Goal: Information Seeking & Learning: Learn about a topic

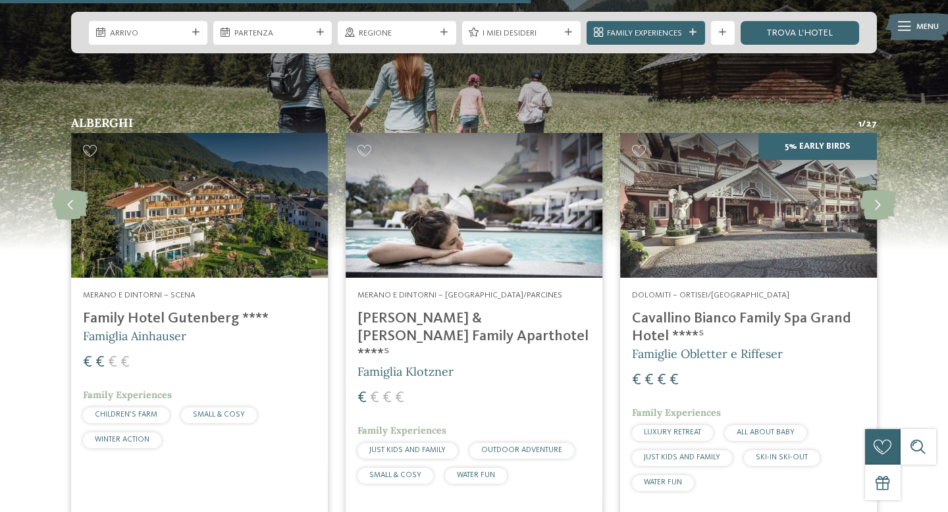
scroll to position [3030, 0]
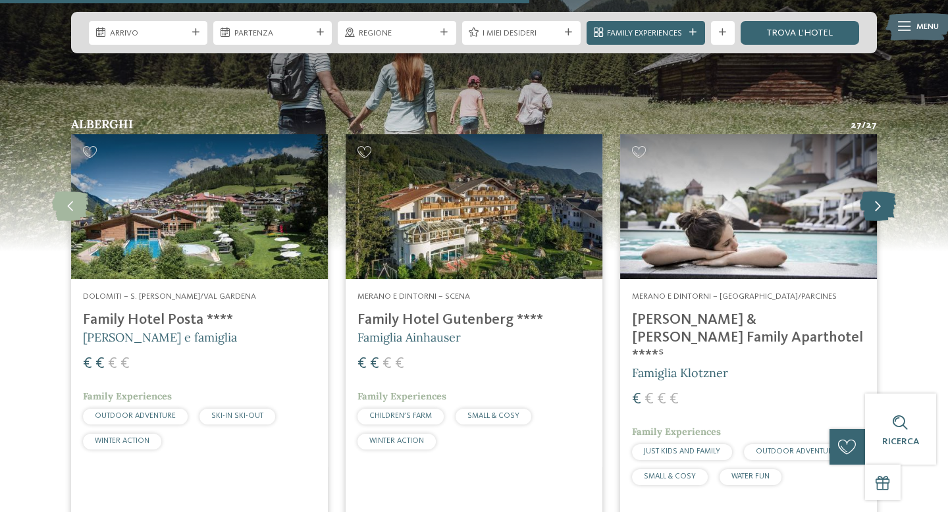
click at [882, 191] on icon at bounding box center [877, 206] width 36 height 30
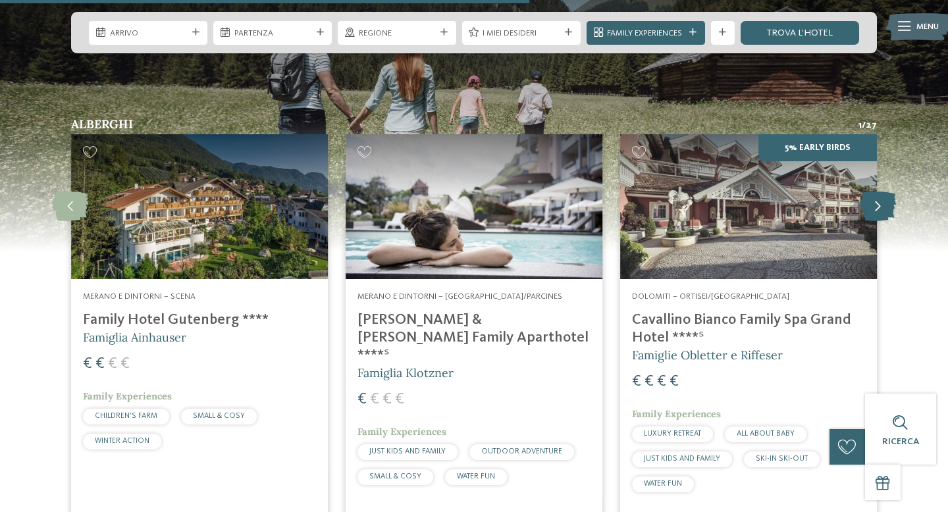
click at [882, 191] on icon at bounding box center [877, 206] width 36 height 30
click at [875, 191] on icon at bounding box center [877, 206] width 36 height 30
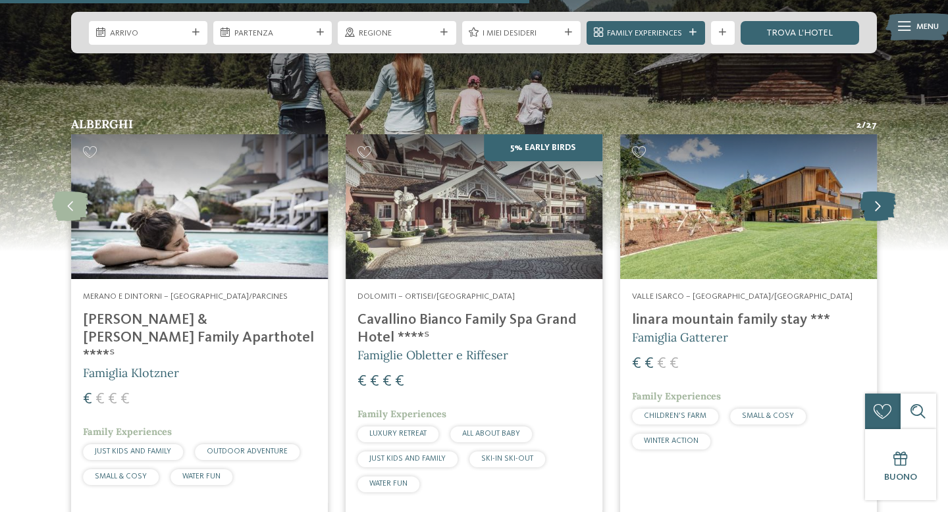
click at [875, 191] on icon at bounding box center [877, 206] width 36 height 30
click at [873, 191] on icon at bounding box center [877, 206] width 36 height 30
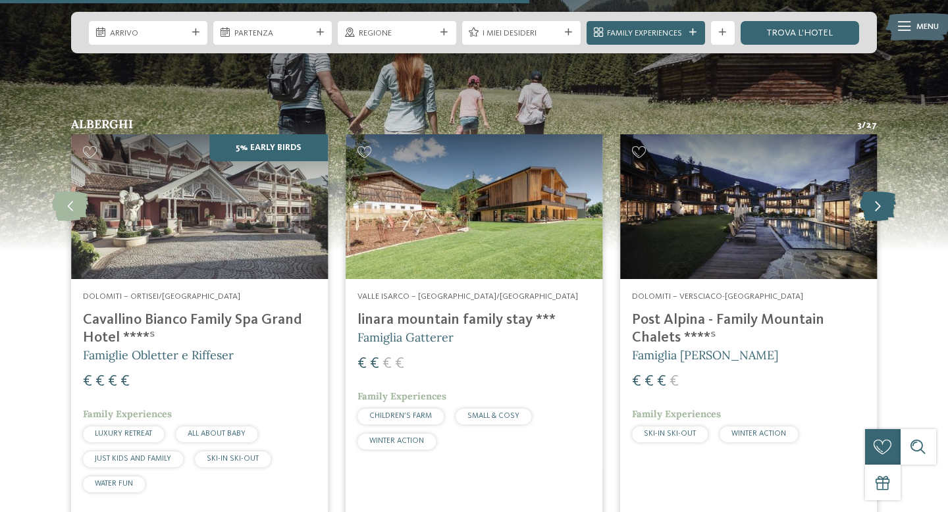
click at [873, 191] on icon at bounding box center [877, 206] width 36 height 30
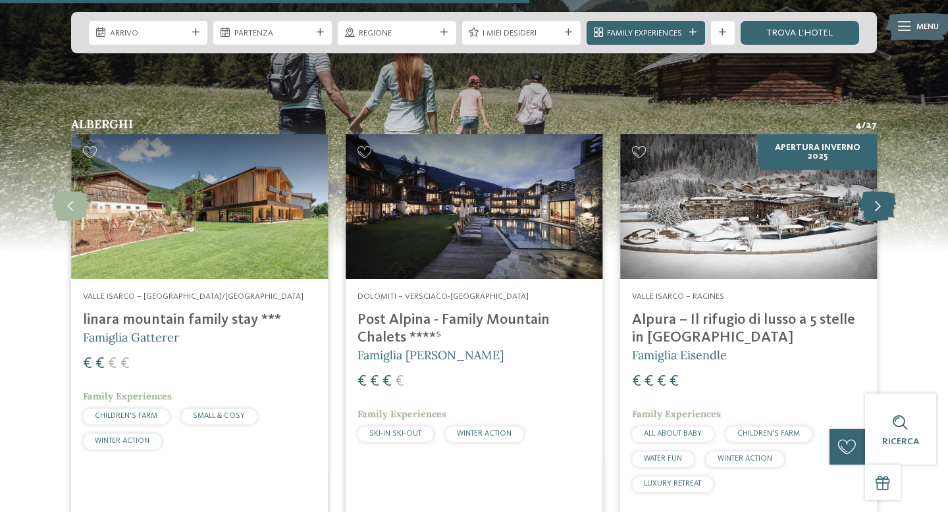
click at [873, 191] on icon at bounding box center [877, 206] width 36 height 30
click at [874, 191] on icon at bounding box center [877, 206] width 36 height 30
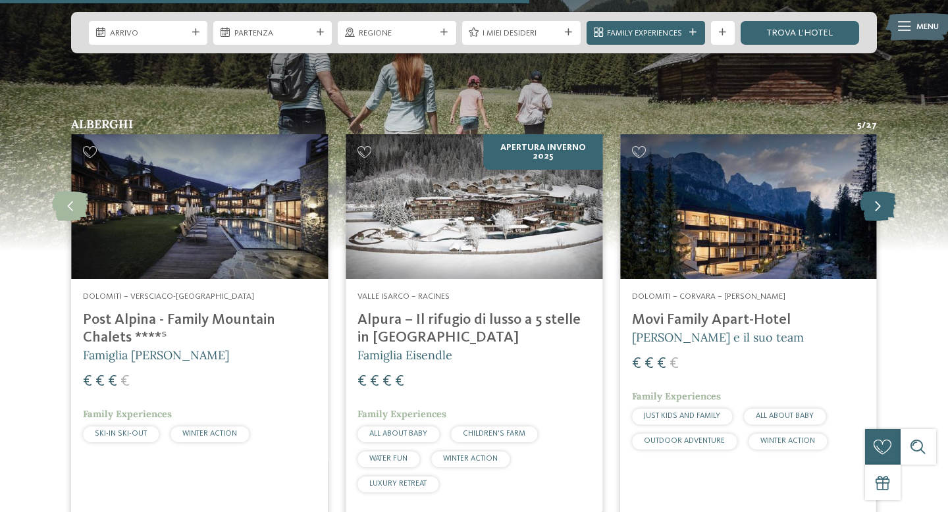
click at [874, 191] on icon at bounding box center [877, 206] width 36 height 30
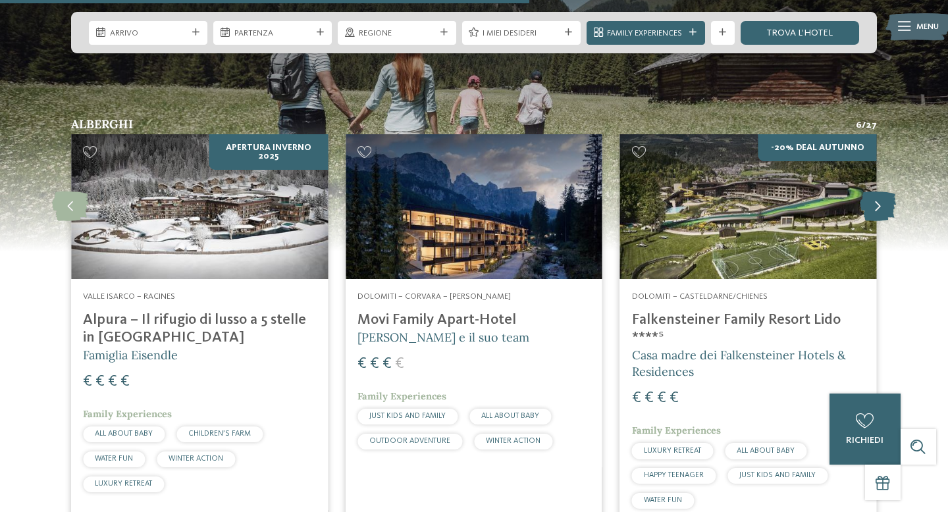
click at [874, 191] on icon at bounding box center [877, 206] width 36 height 30
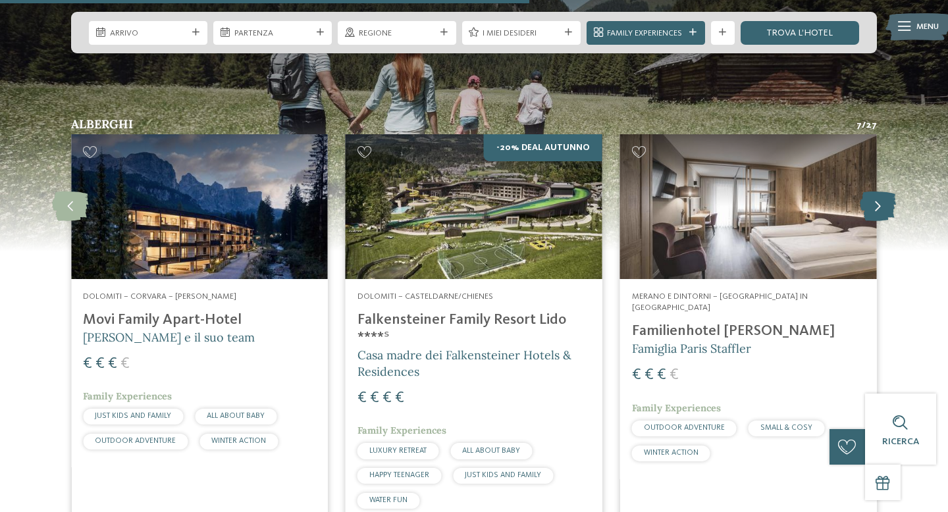
click at [874, 191] on icon at bounding box center [877, 206] width 36 height 30
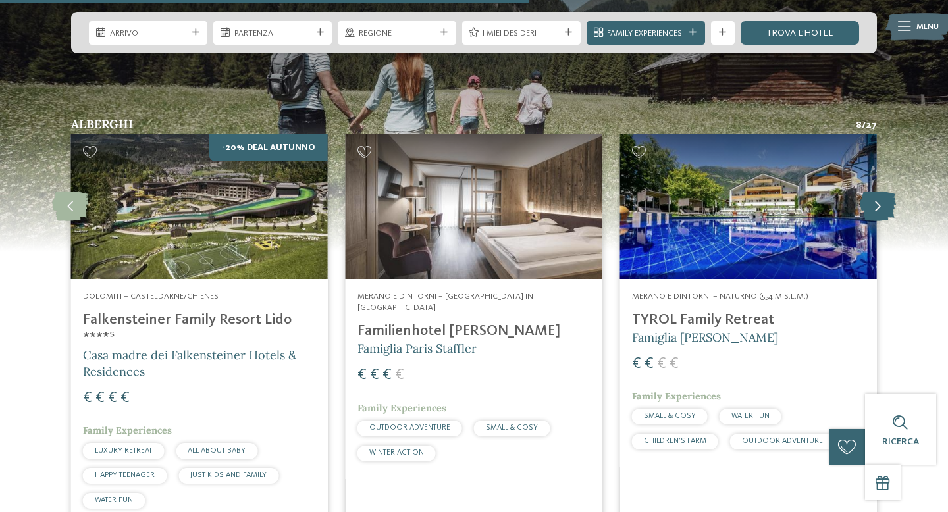
click at [874, 191] on icon at bounding box center [877, 206] width 36 height 30
click at [876, 191] on icon at bounding box center [877, 206] width 36 height 30
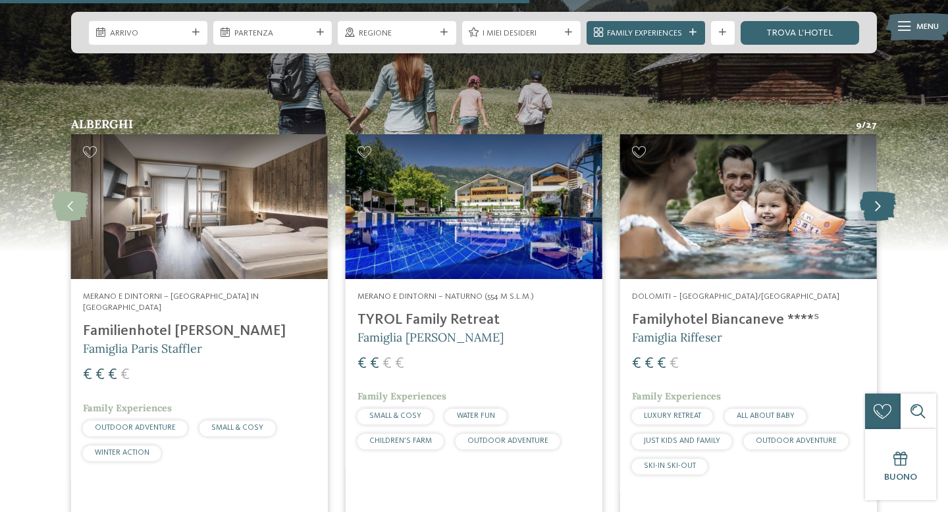
click at [876, 191] on icon at bounding box center [877, 206] width 36 height 30
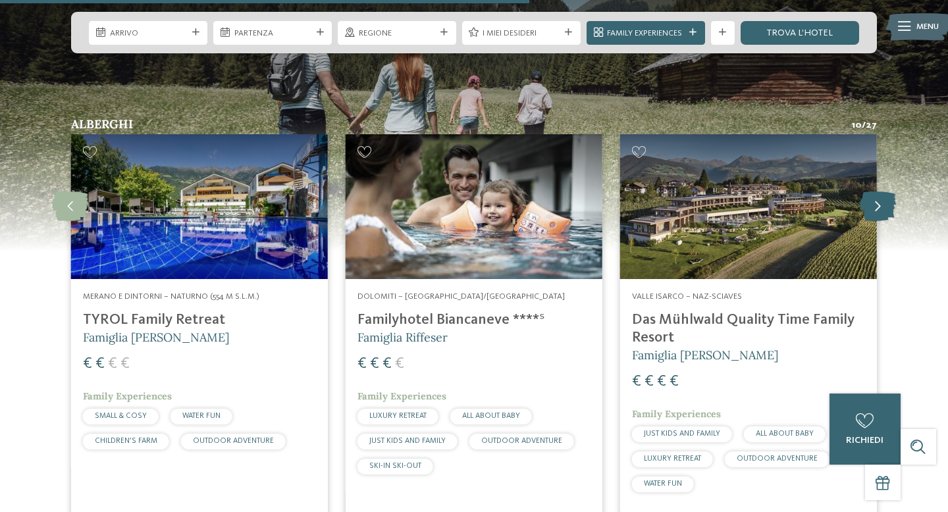
click at [876, 191] on icon at bounding box center [877, 206] width 36 height 30
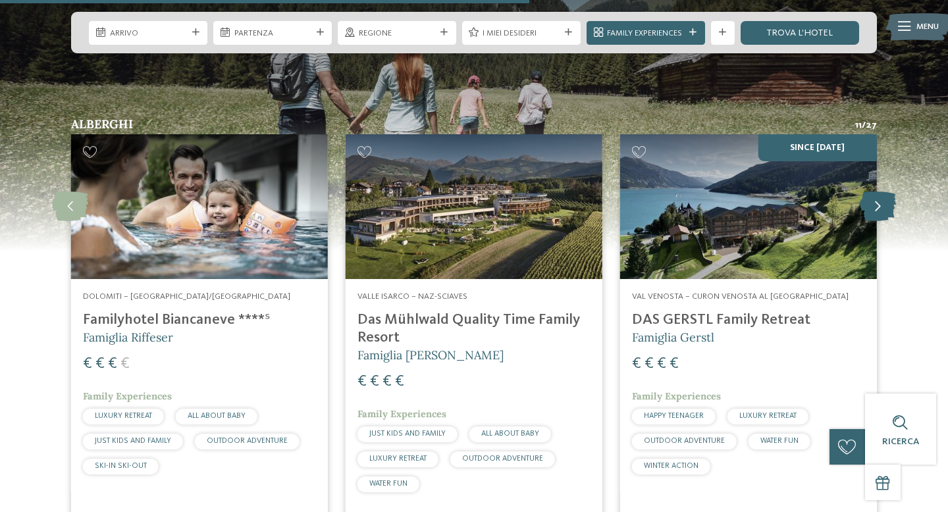
click at [876, 191] on icon at bounding box center [877, 206] width 36 height 30
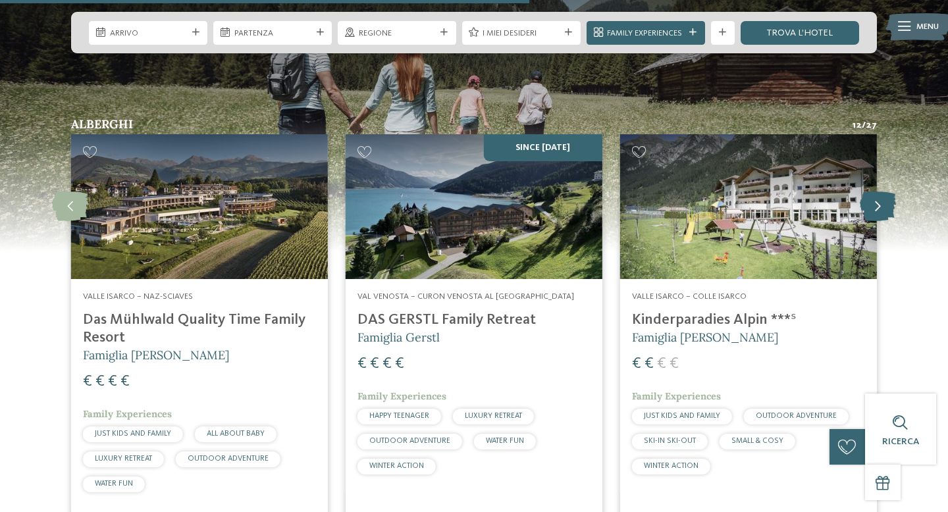
click at [876, 191] on icon at bounding box center [877, 206] width 36 height 30
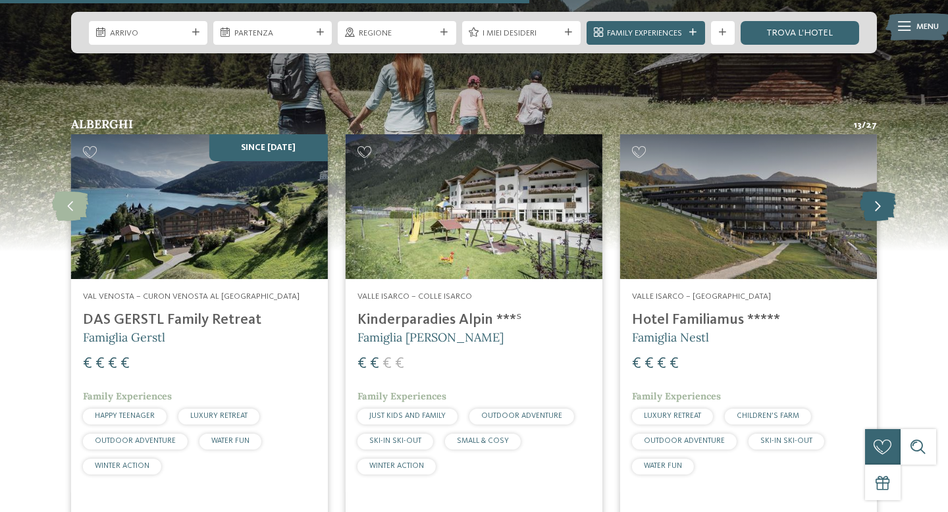
click at [876, 191] on icon at bounding box center [877, 206] width 36 height 30
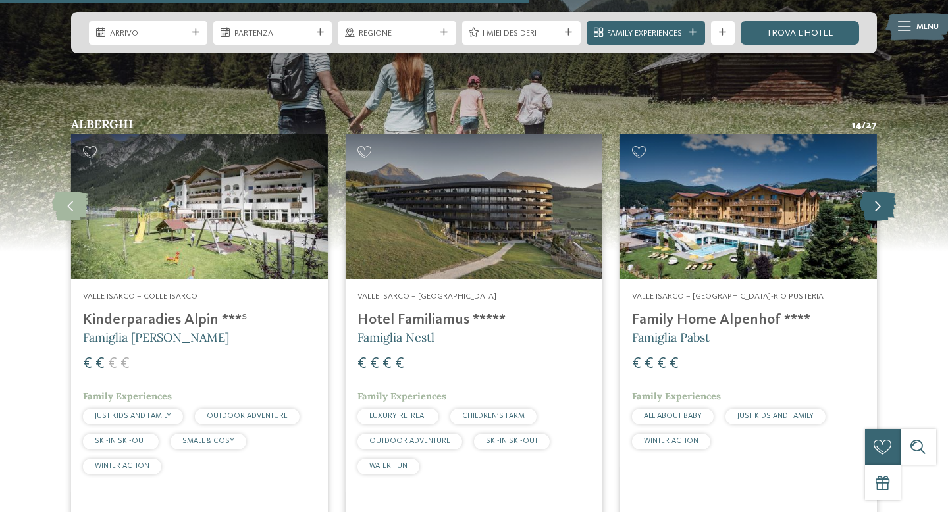
click at [876, 191] on icon at bounding box center [877, 206] width 36 height 30
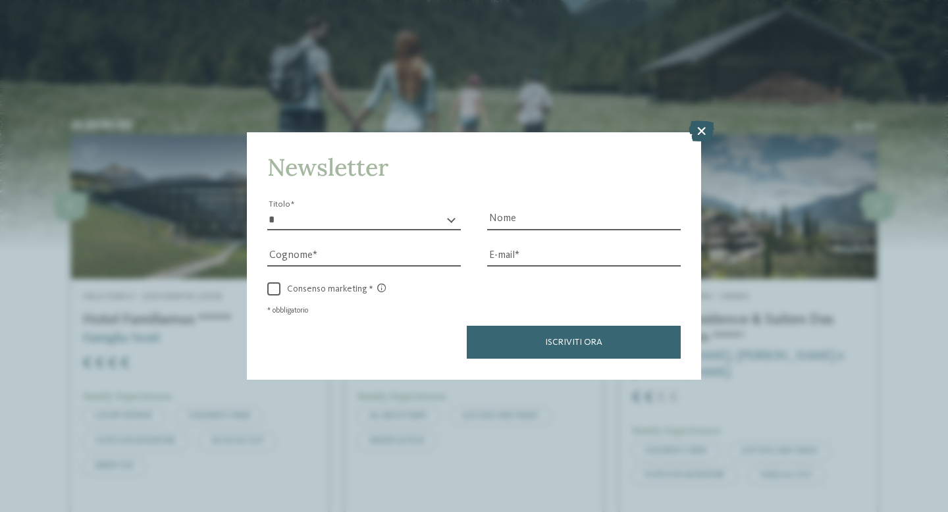
click at [700, 133] on icon at bounding box center [701, 131] width 26 height 21
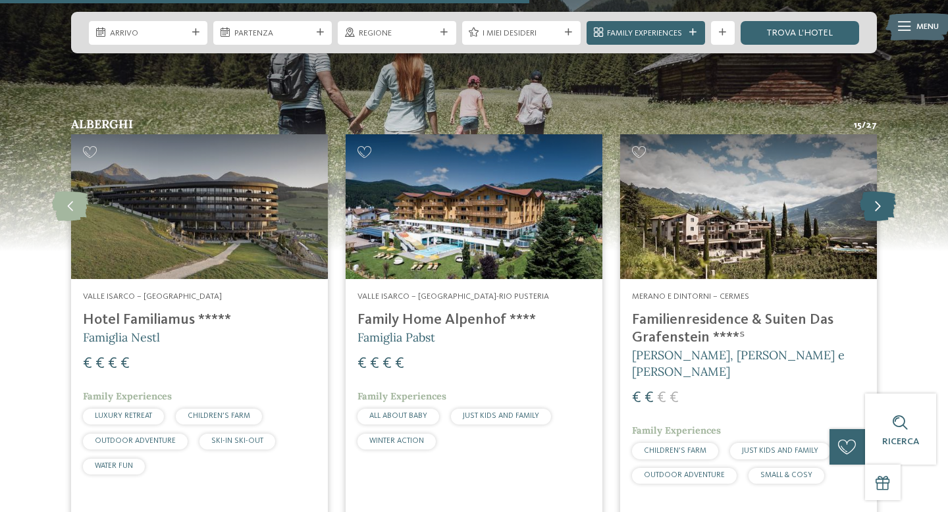
click at [872, 191] on icon at bounding box center [877, 206] width 36 height 30
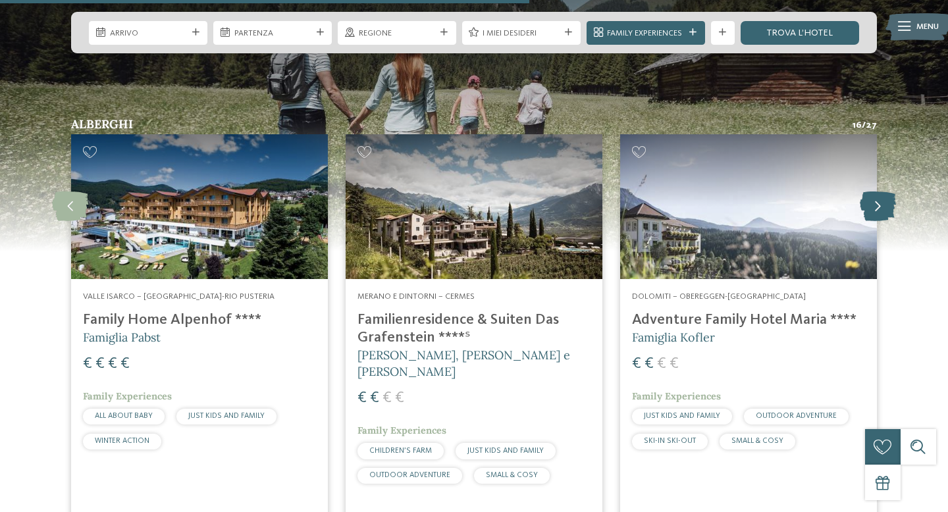
click at [872, 191] on icon at bounding box center [877, 206] width 36 height 30
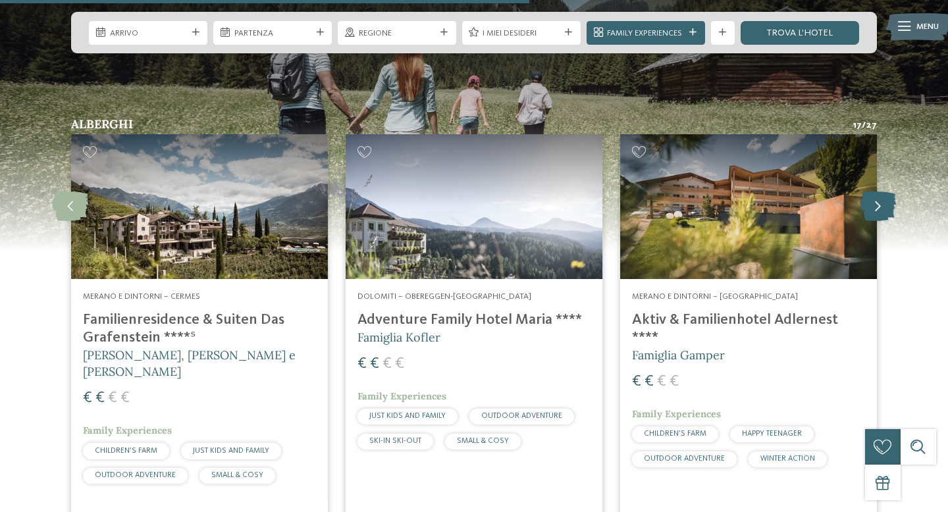
click at [872, 191] on icon at bounding box center [877, 206] width 36 height 30
click at [879, 191] on icon at bounding box center [877, 206] width 36 height 30
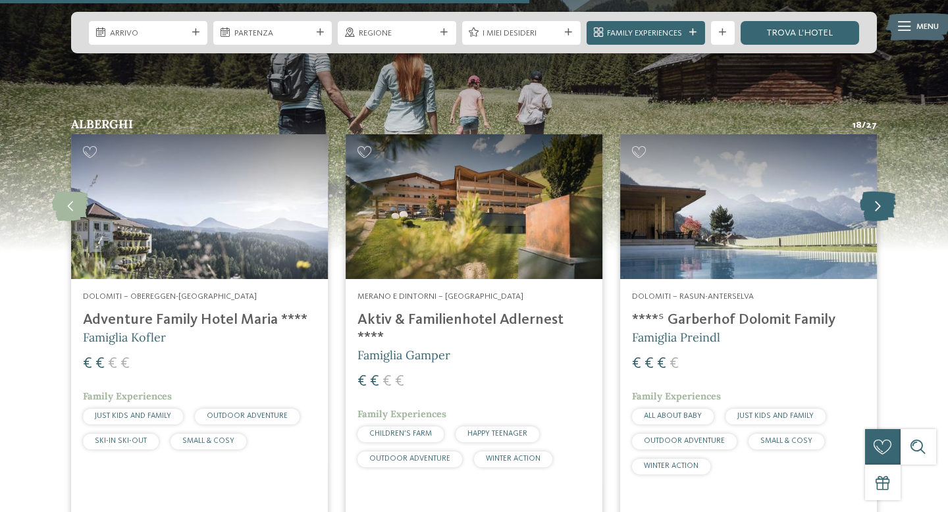
click at [879, 191] on icon at bounding box center [877, 206] width 36 height 30
click at [882, 191] on icon at bounding box center [877, 206] width 36 height 30
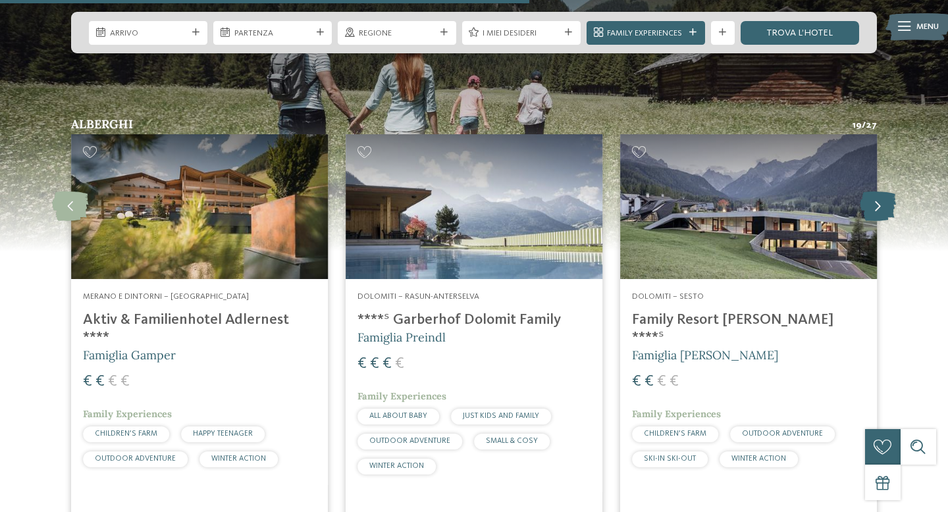
click at [882, 191] on icon at bounding box center [877, 206] width 36 height 30
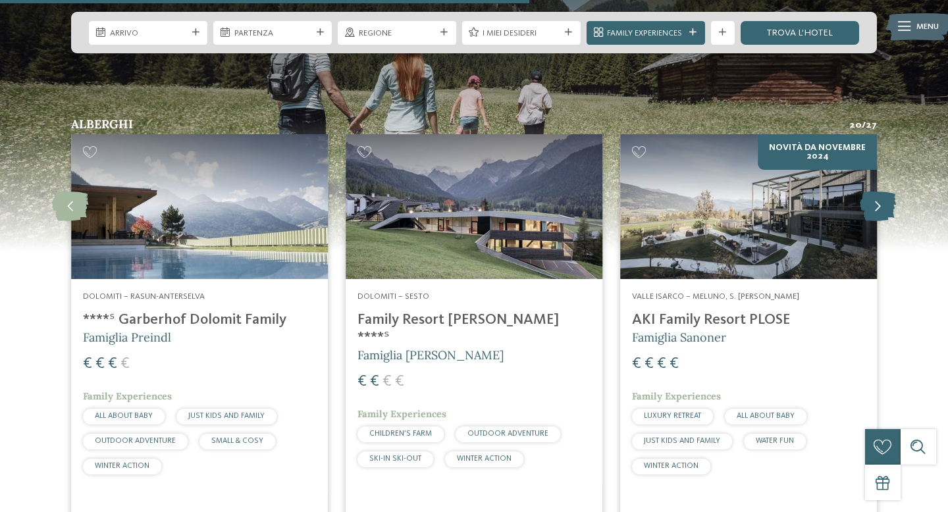
click at [882, 191] on icon at bounding box center [877, 206] width 36 height 30
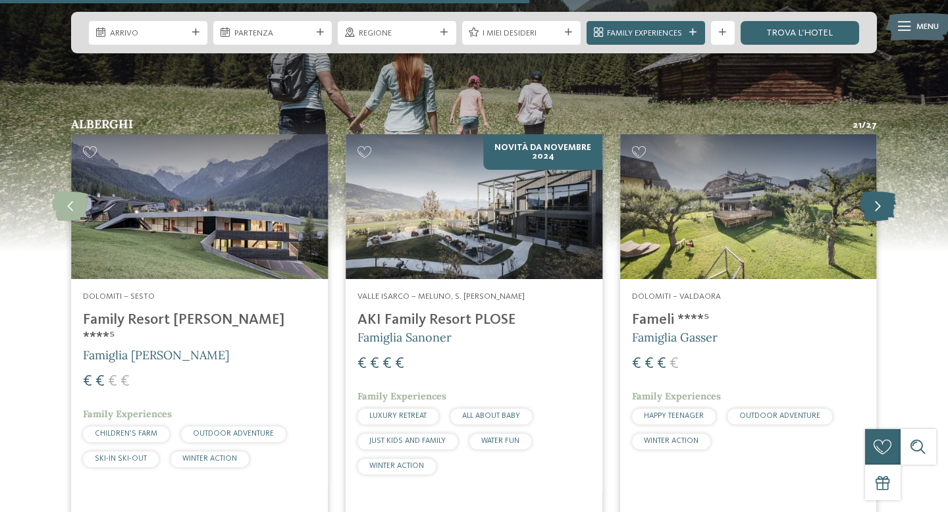
click at [882, 191] on icon at bounding box center [877, 206] width 36 height 30
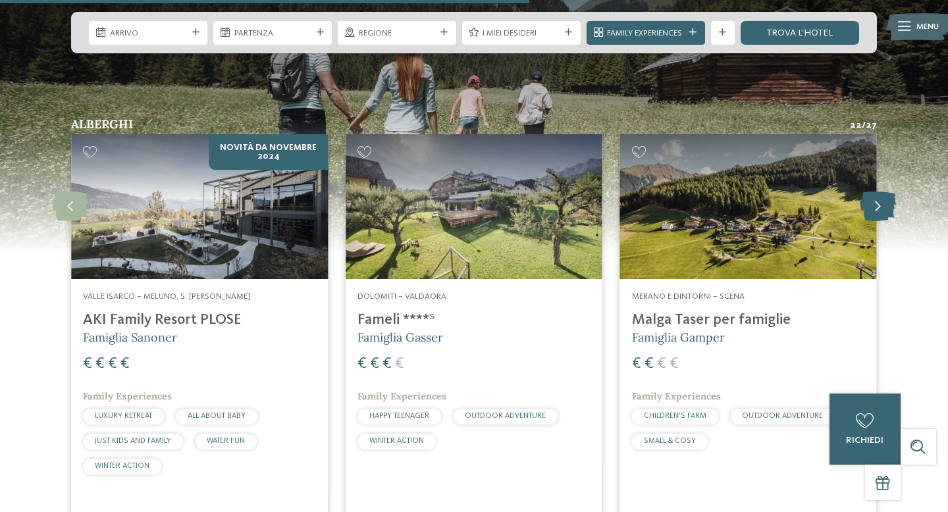
click at [882, 191] on icon at bounding box center [877, 206] width 36 height 30
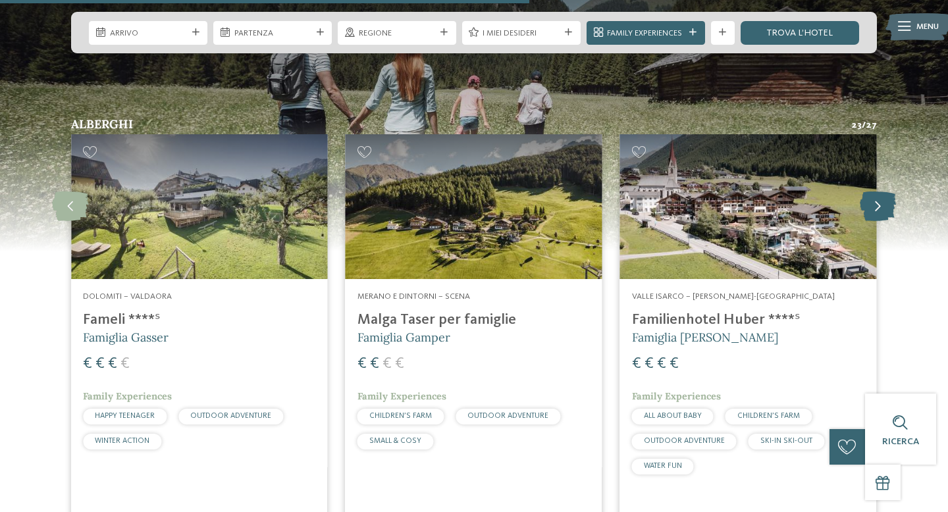
click at [882, 191] on icon at bounding box center [877, 206] width 36 height 30
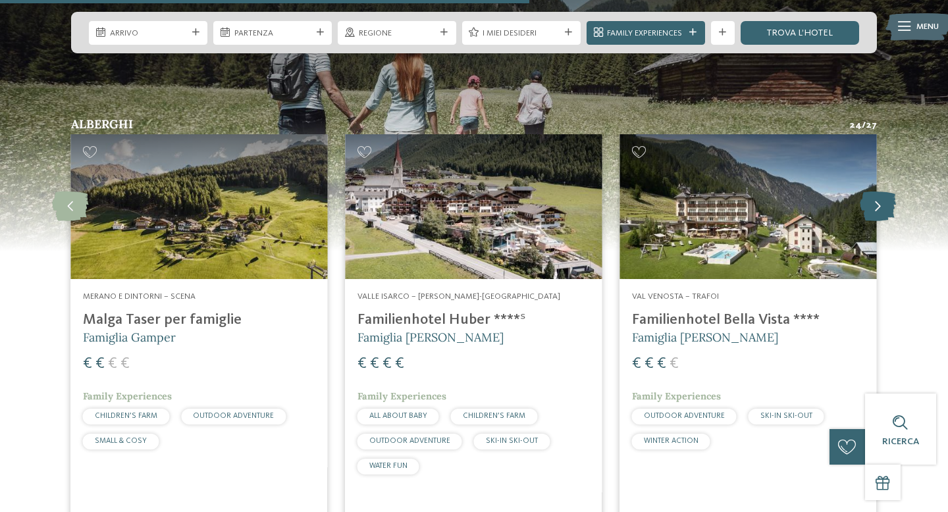
click at [882, 191] on icon at bounding box center [877, 206] width 36 height 30
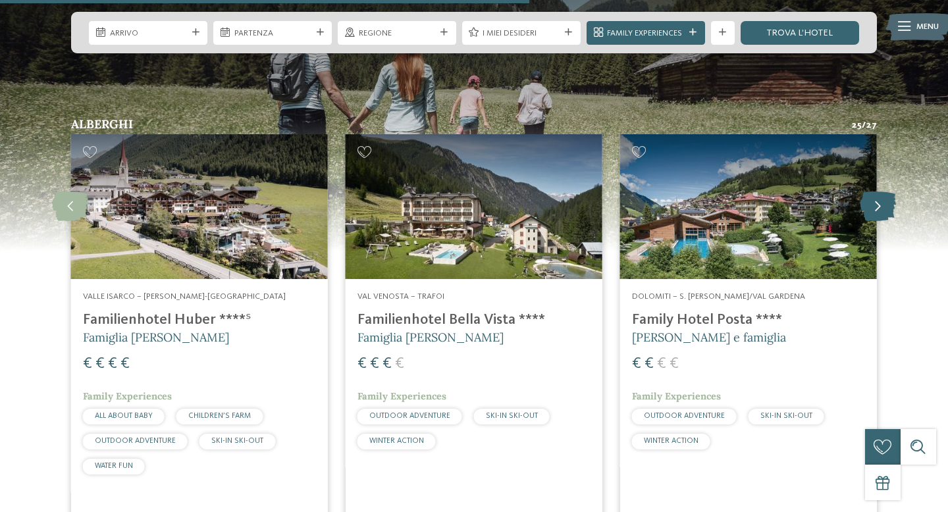
click at [882, 191] on icon at bounding box center [877, 206] width 36 height 30
